Goal: Browse casually

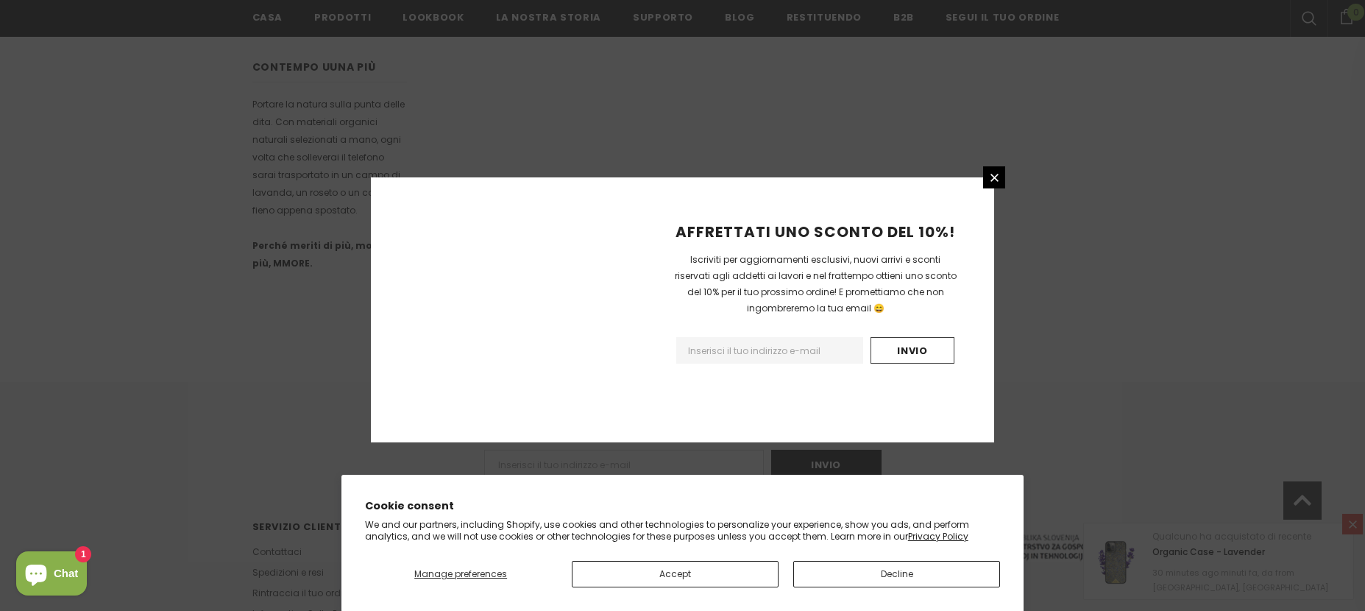
scroll to position [898, 0]
